Goal: Information Seeking & Learning: Learn about a topic

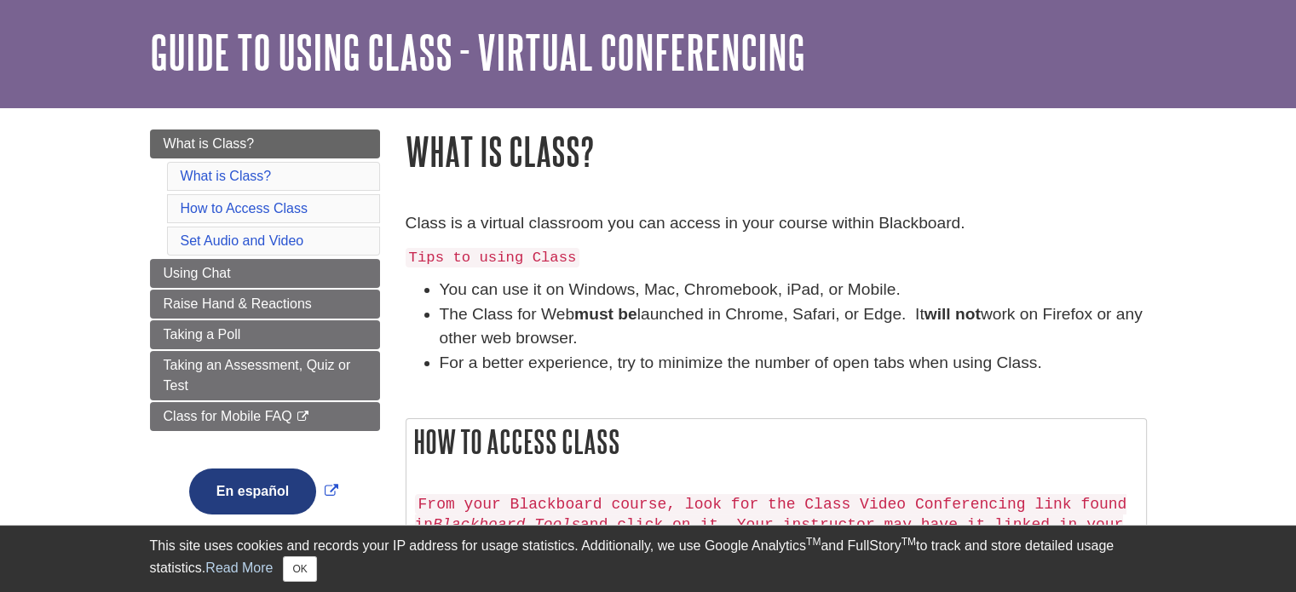
scroll to position [85, 0]
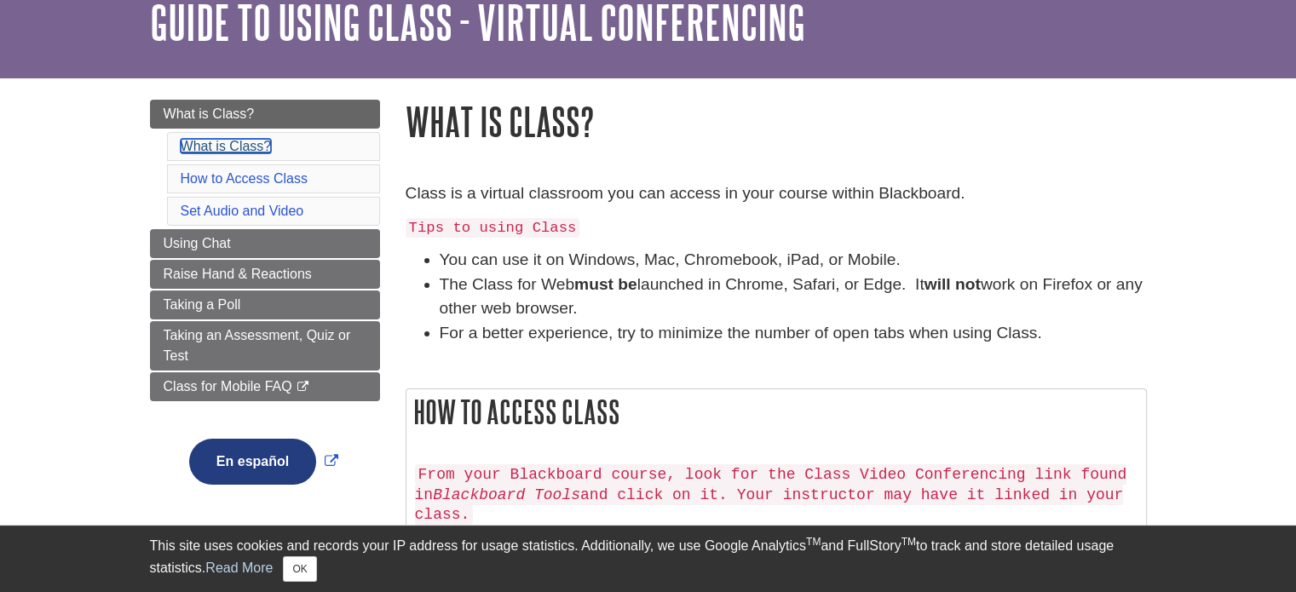
click at [247, 149] on link "What is Class?" at bounding box center [226, 146] width 91 height 14
click at [247, 328] on span "Taking an Assessment, Quiz or Test" at bounding box center [257, 345] width 187 height 35
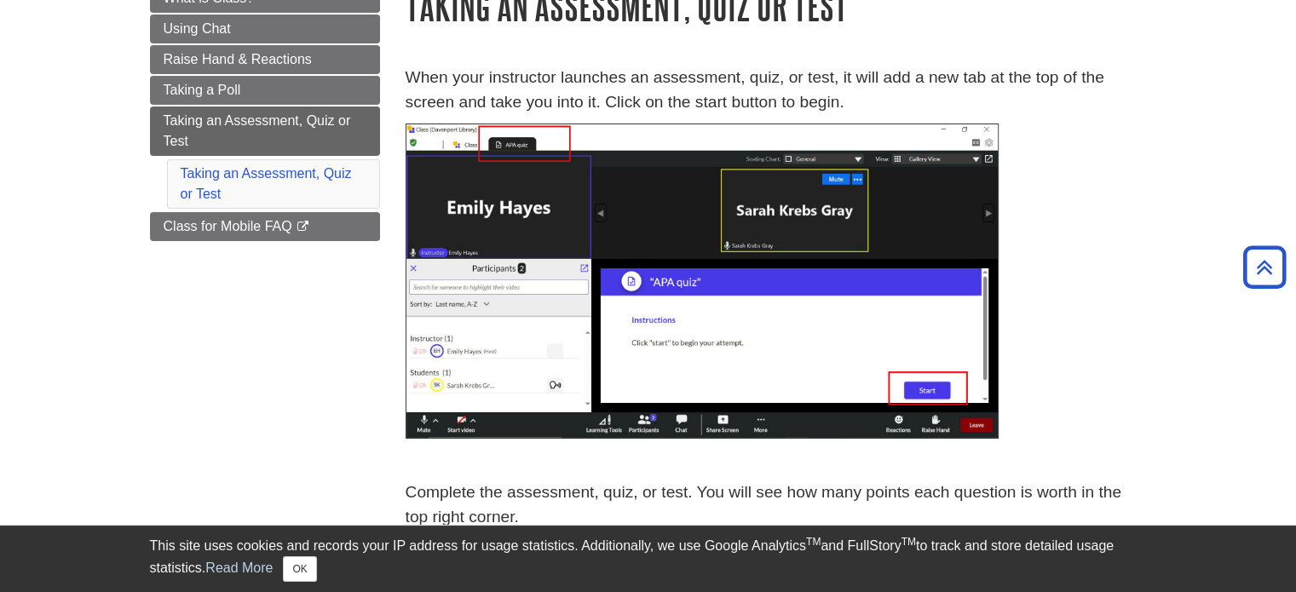
scroll to position [85, 0]
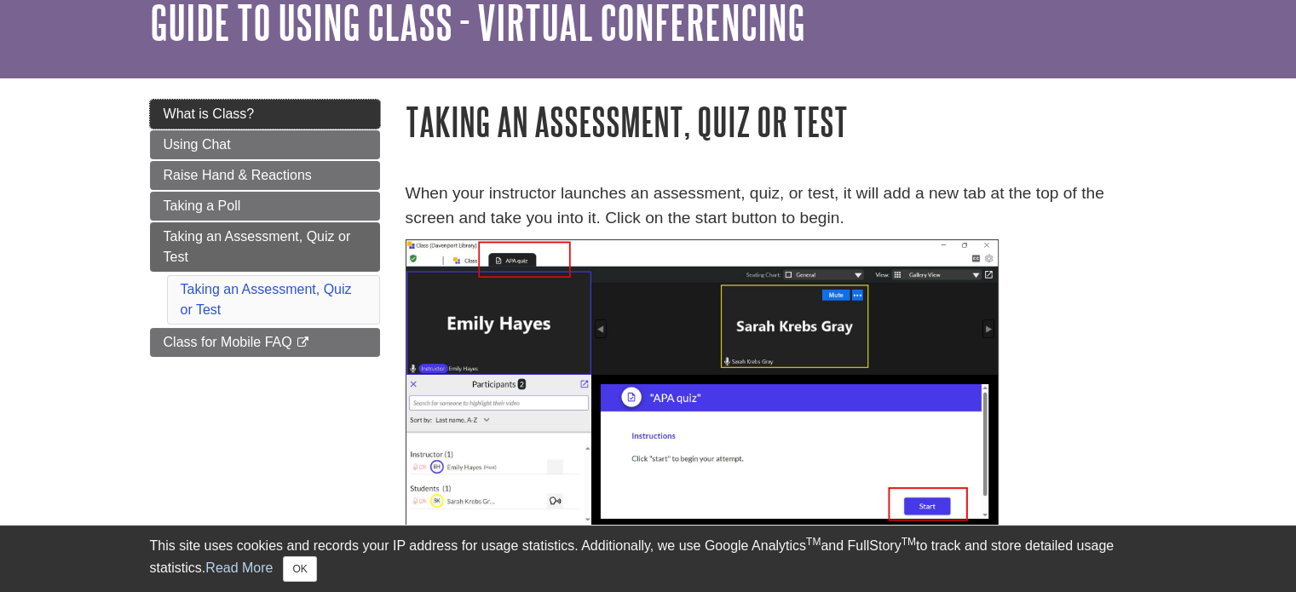
click at [233, 118] on span "What is Class?" at bounding box center [209, 113] width 91 height 14
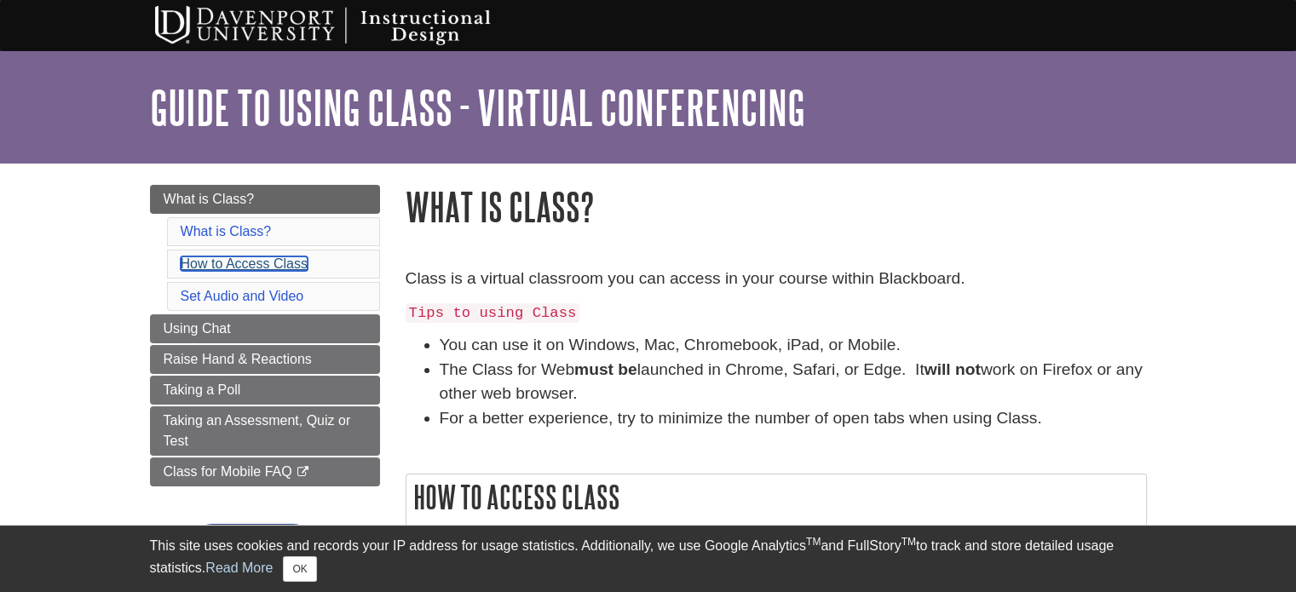
click at [257, 264] on link "How to Access Class" at bounding box center [244, 263] width 127 height 14
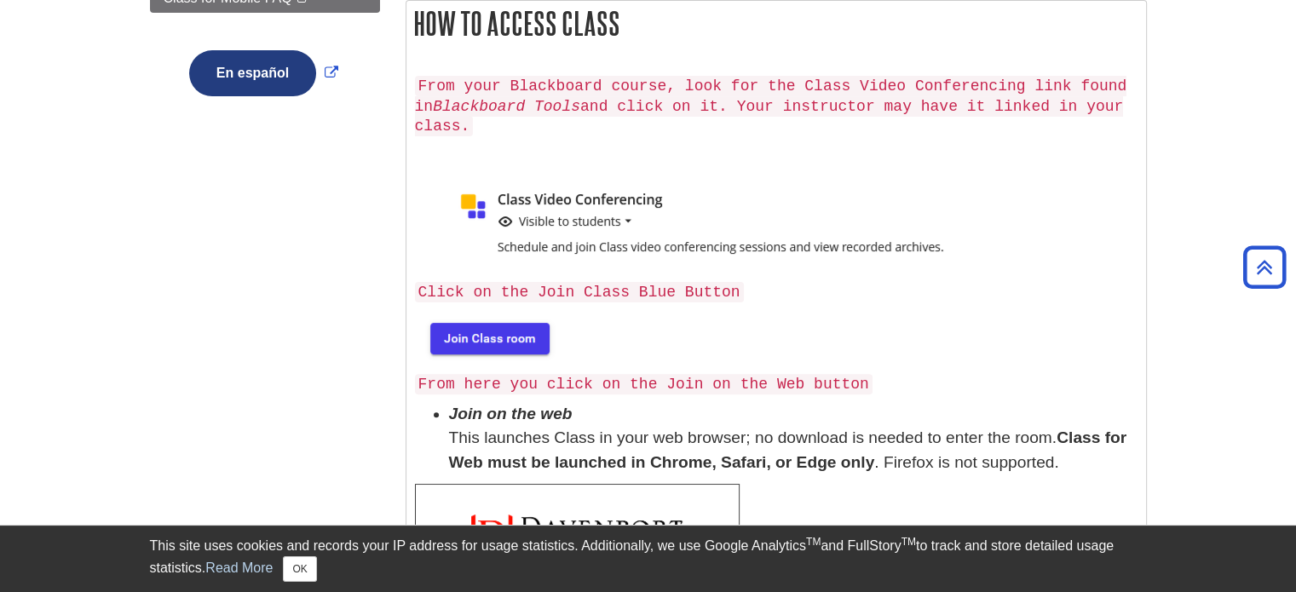
click at [469, 313] on img at bounding box center [488, 337] width 147 height 55
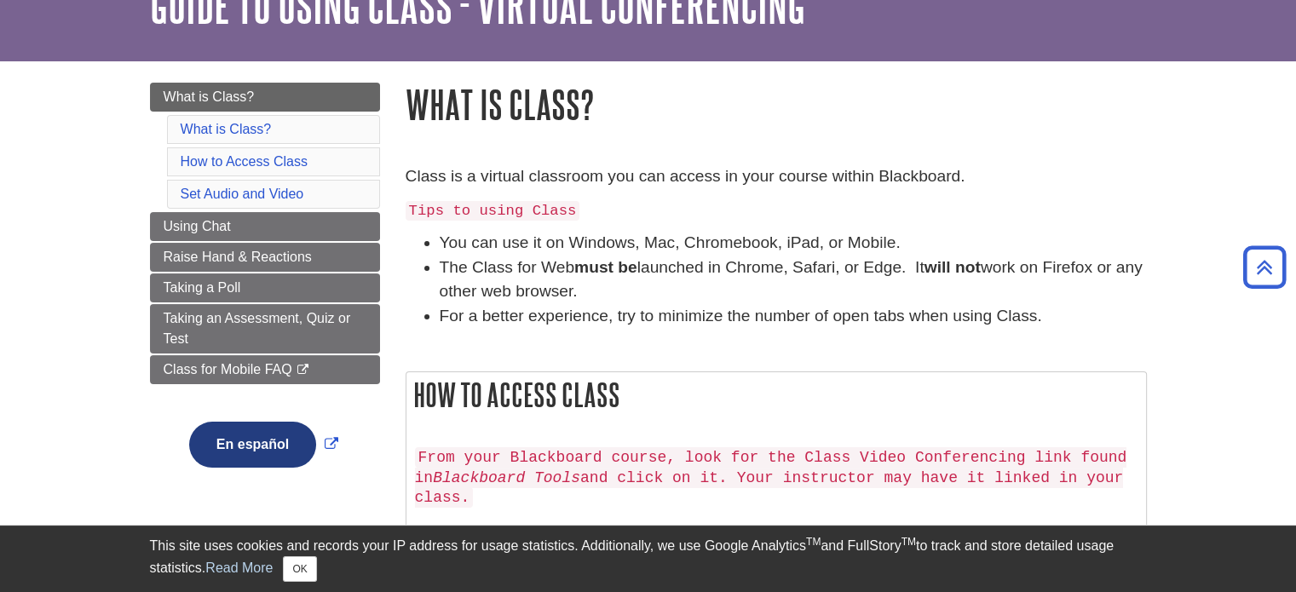
scroll to position [0, 0]
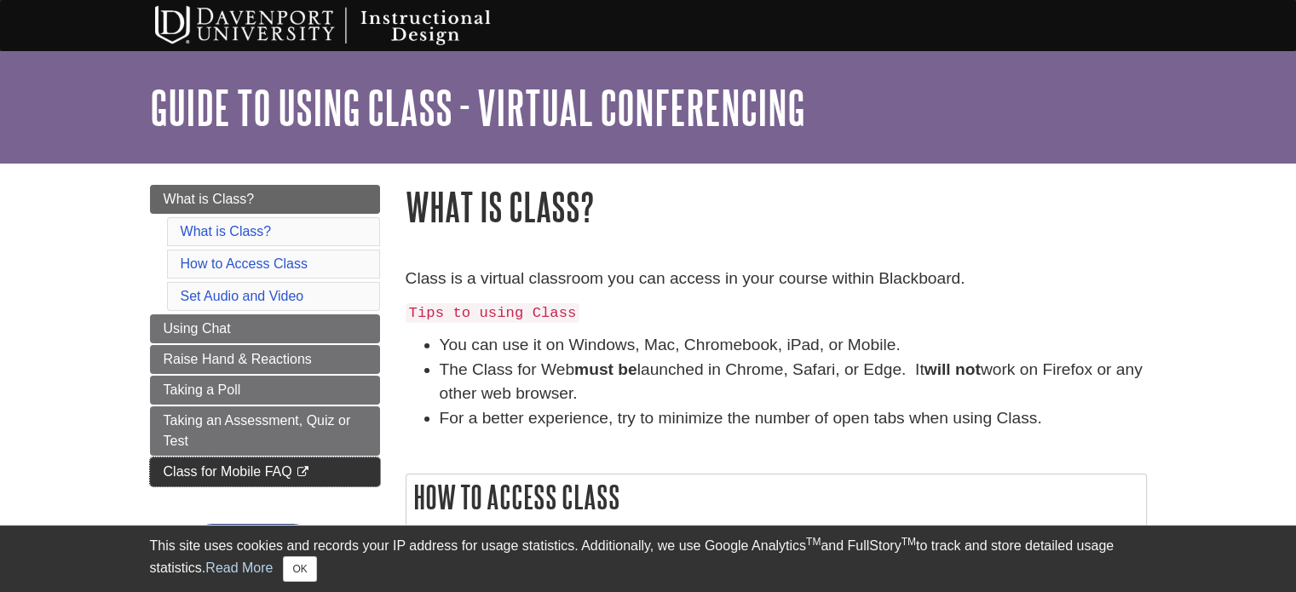
click at [271, 460] on link "Class for Mobile FAQ This link opens in a new window" at bounding box center [265, 471] width 230 height 29
